Goal: Transaction & Acquisition: Purchase product/service

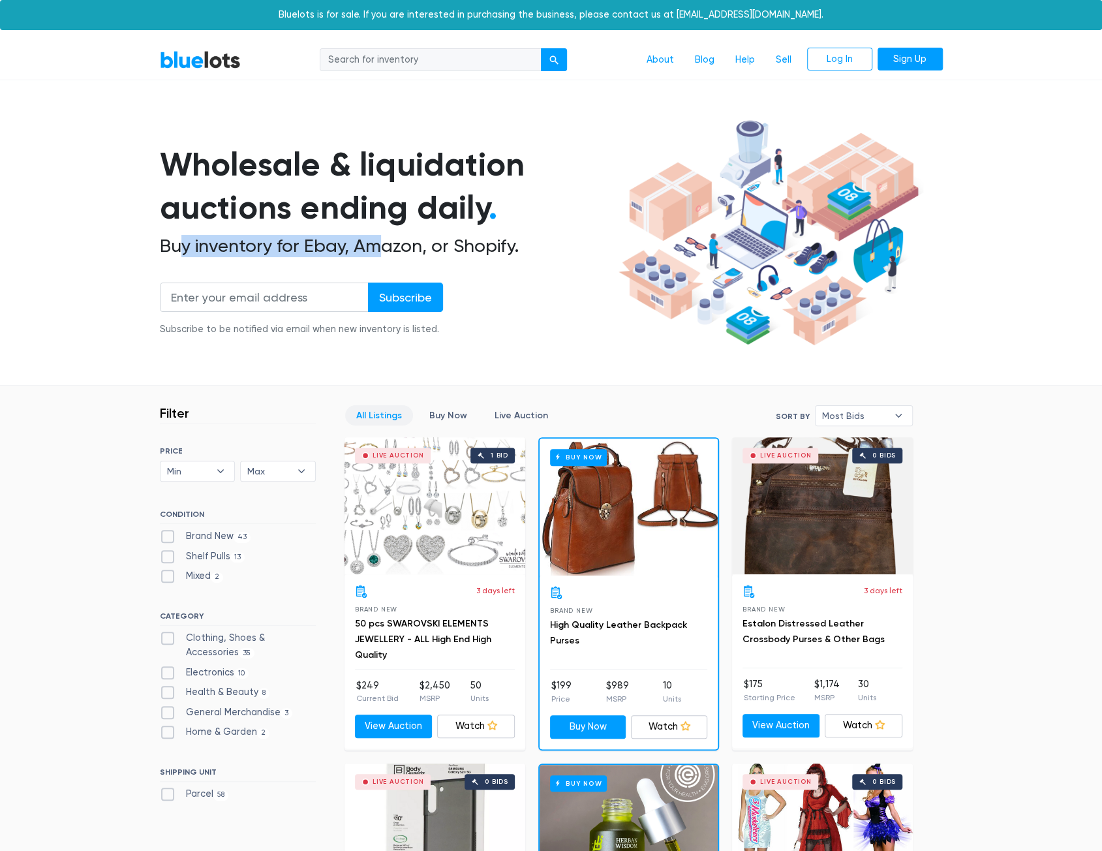
drag, startPoint x: 180, startPoint y: 251, endPoint x: 382, endPoint y: 250, distance: 201.7
click at [382, 250] on h2 "Buy inventory for Ebay, Amazon, or Shopify." at bounding box center [387, 246] width 454 height 22
click at [469, 57] on input "search" at bounding box center [431, 59] width 222 height 23
type input "dewalt"
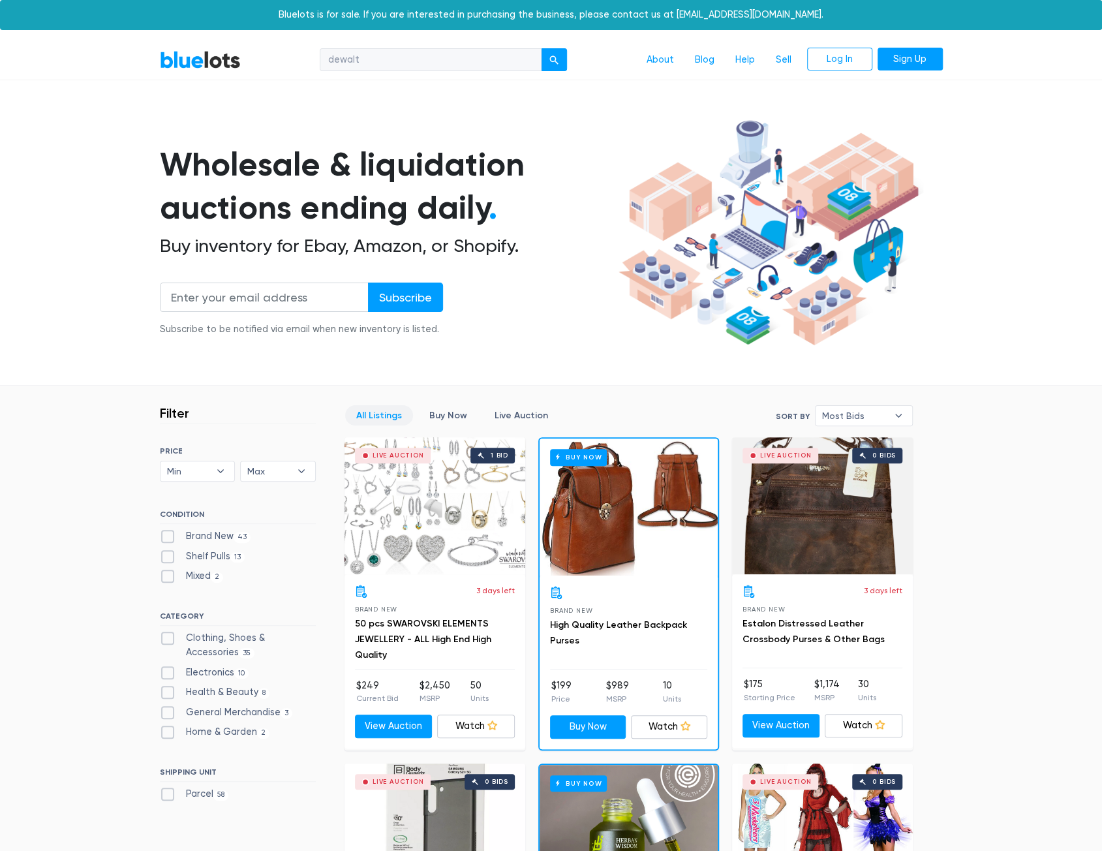
click at [541, 48] on button "submit" at bounding box center [554, 59] width 26 height 23
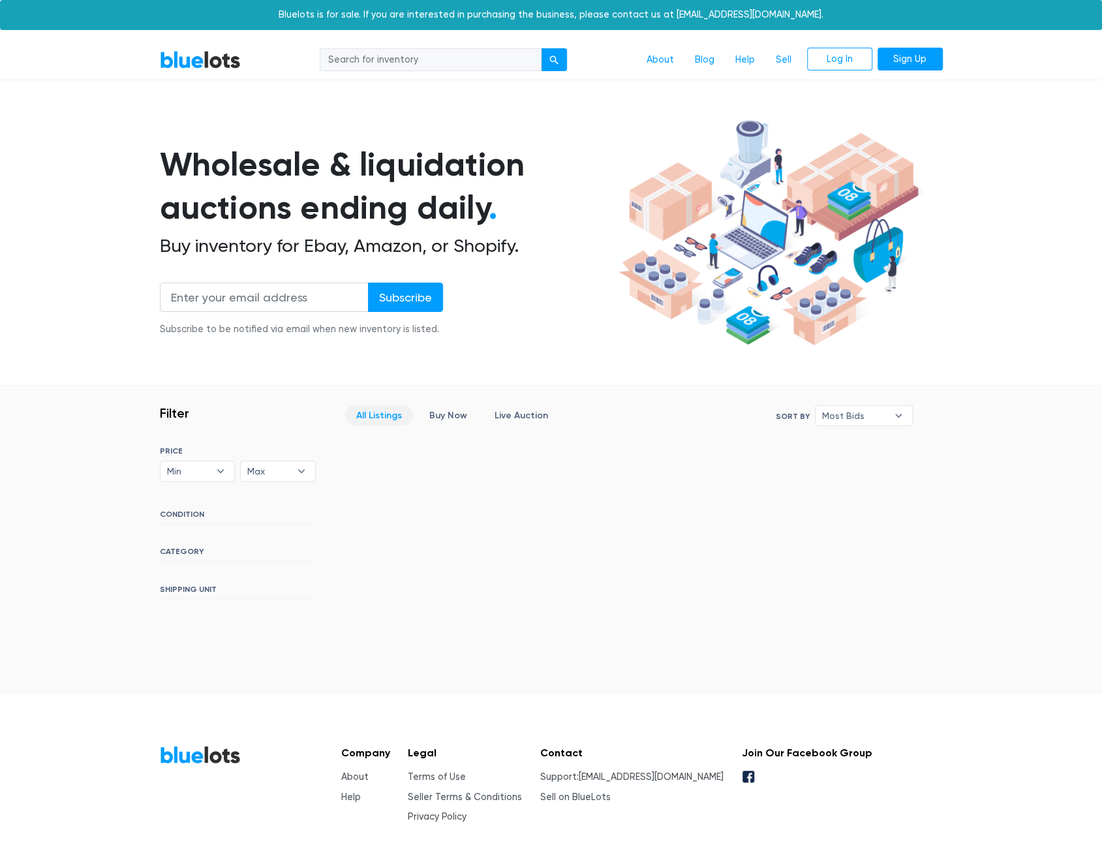
click at [409, 57] on input "search" at bounding box center [431, 59] width 222 height 23
type input "dewalt"
click at [552, 61] on div "submit" at bounding box center [554, 59] width 9 height 9
click at [649, 59] on link "About" at bounding box center [660, 60] width 48 height 25
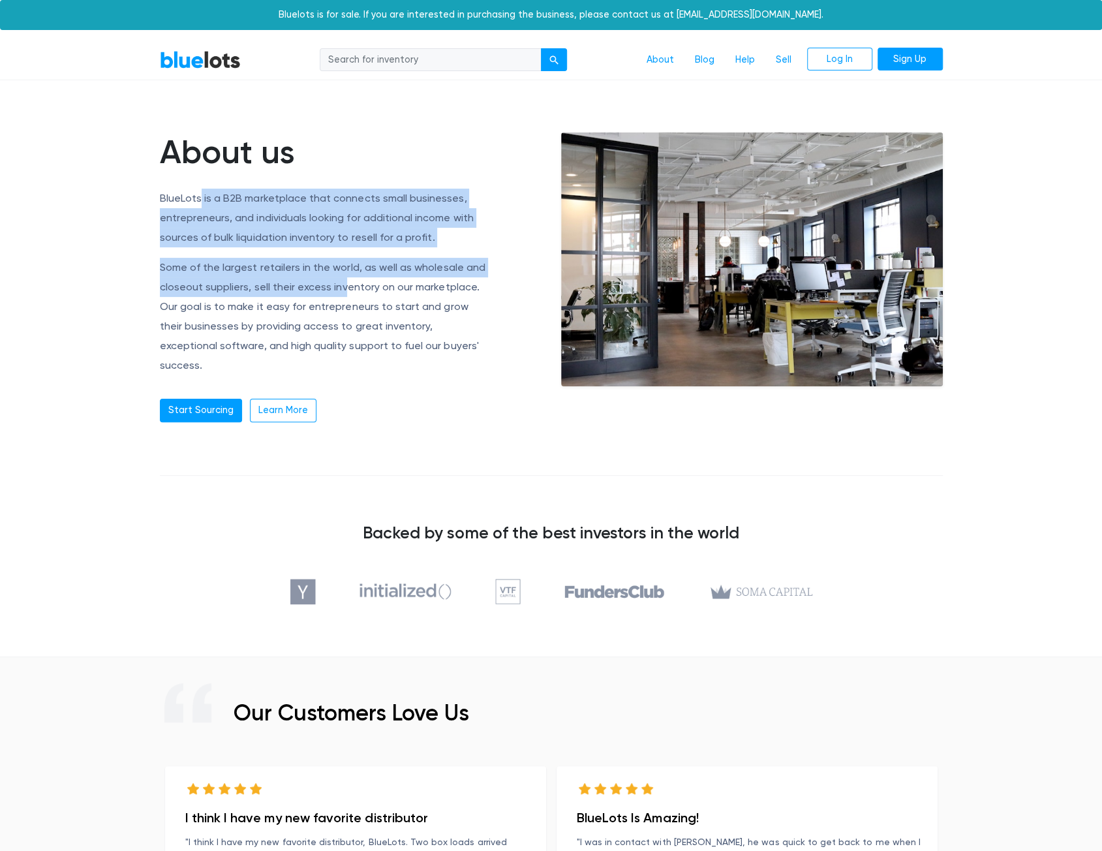
drag, startPoint x: 197, startPoint y: 198, endPoint x: 341, endPoint y: 285, distance: 168.1
click at [341, 285] on div "About us BlueLots is a B2B marketplace that connects small businesses, entrepre…" at bounding box center [351, 277] width 382 height 290
click at [341, 285] on p "Some of the largest retailers in the world, as well as wholesale and closeout s…" at bounding box center [325, 316] width 330 height 117
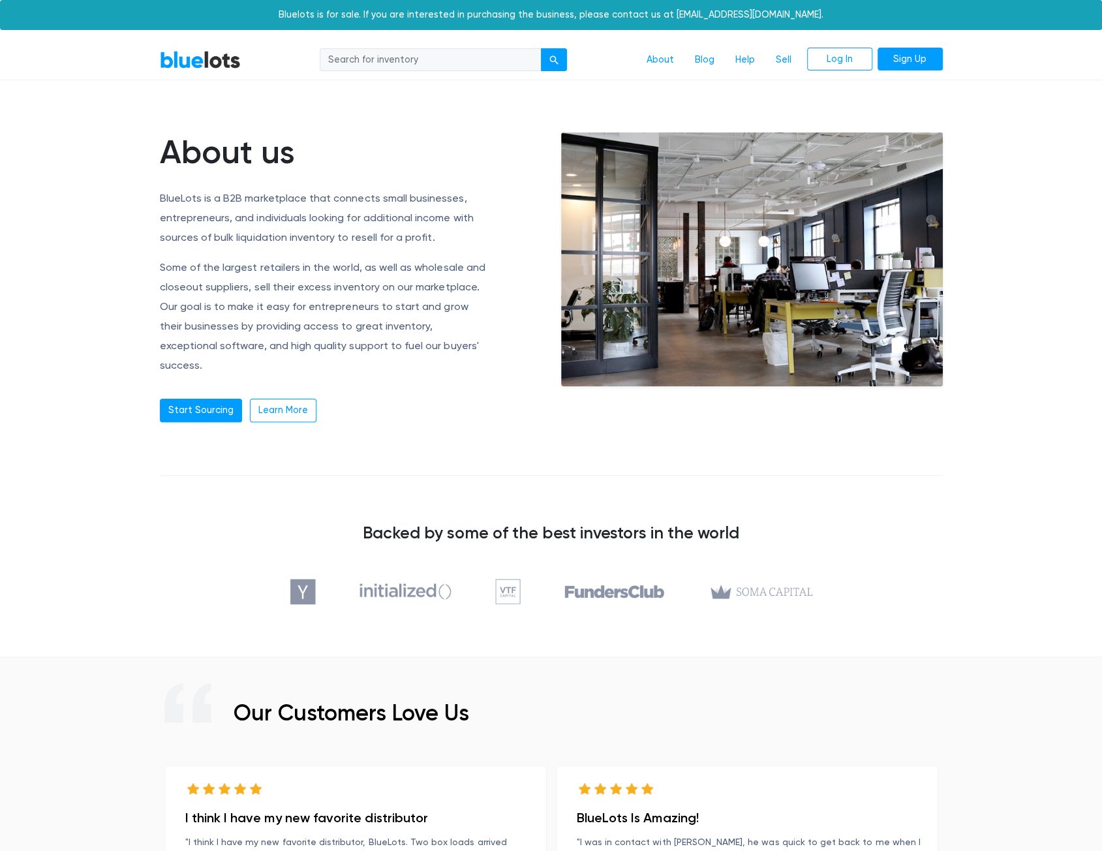
click at [201, 67] on link "BlueLots" at bounding box center [200, 59] width 81 height 19
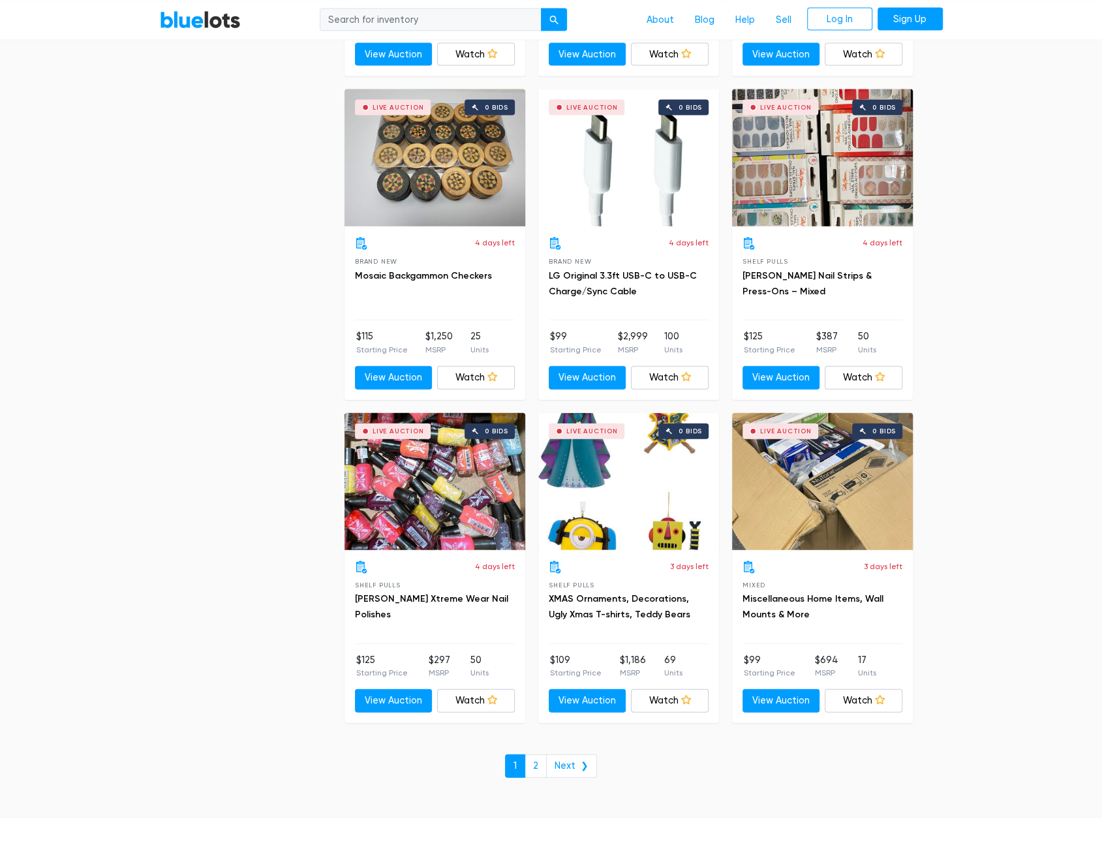
scroll to position [5221, 0]
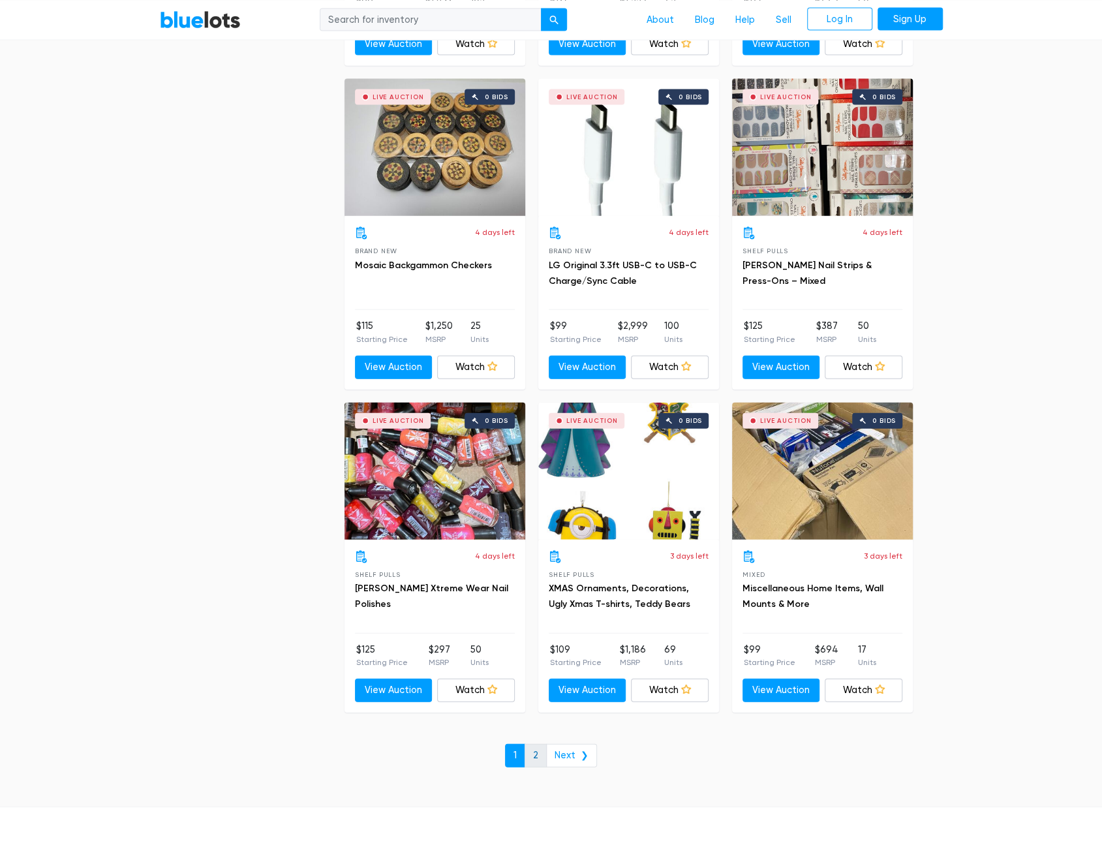
click at [542, 751] on link "2" at bounding box center [536, 755] width 22 height 23
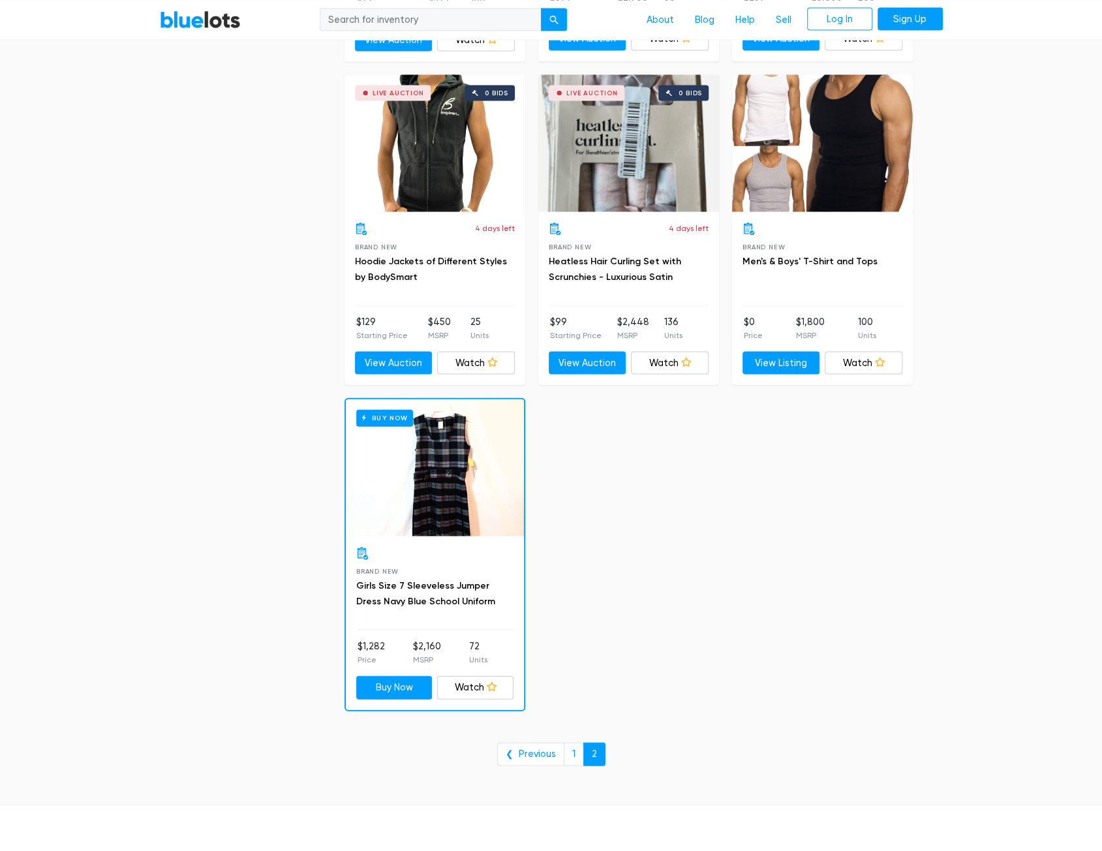
scroll to position [1843, 0]
